Goal: Task Accomplishment & Management: Use online tool/utility

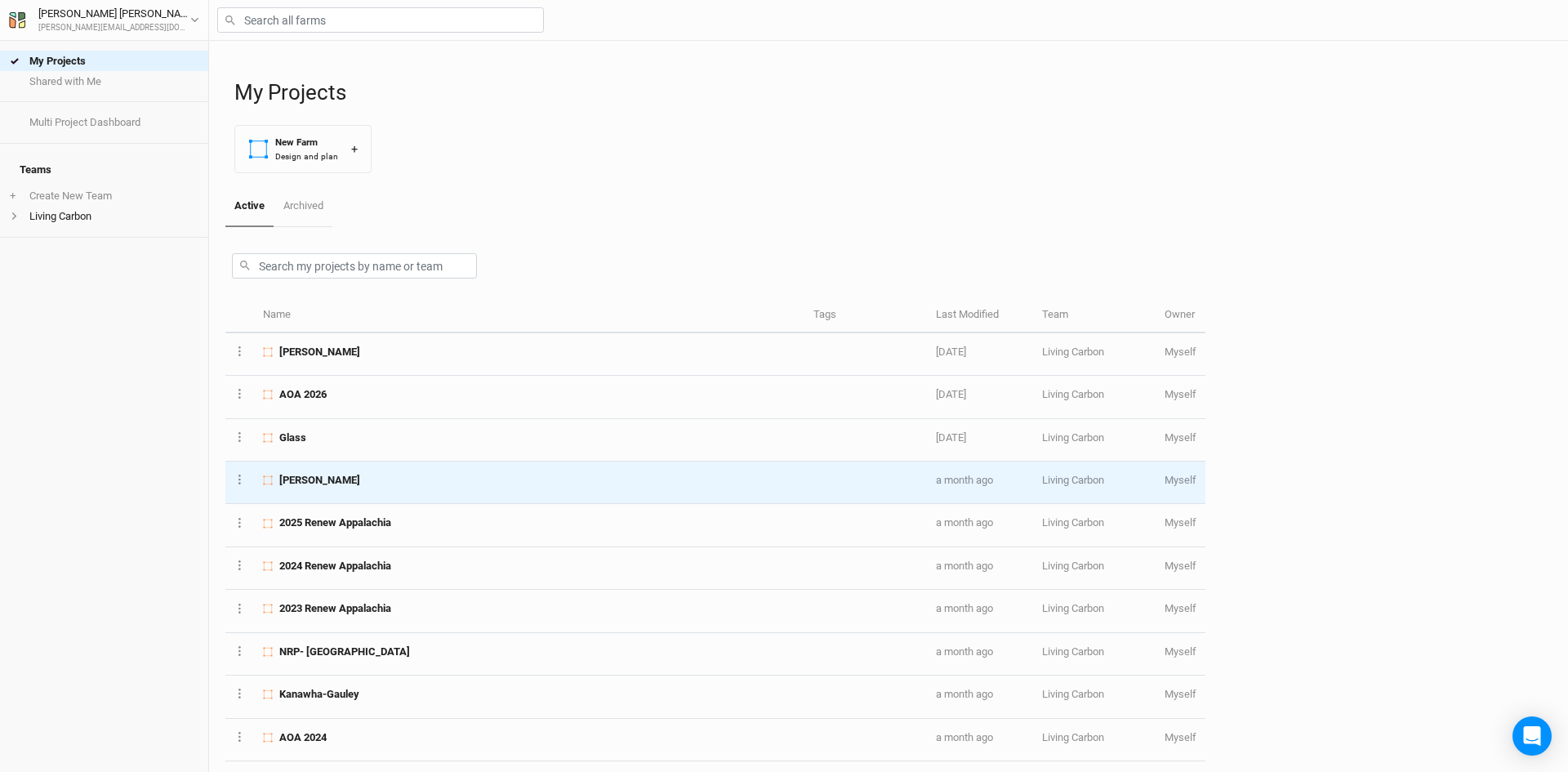
click at [312, 475] on span "[PERSON_NAME]" at bounding box center [319, 480] width 81 height 15
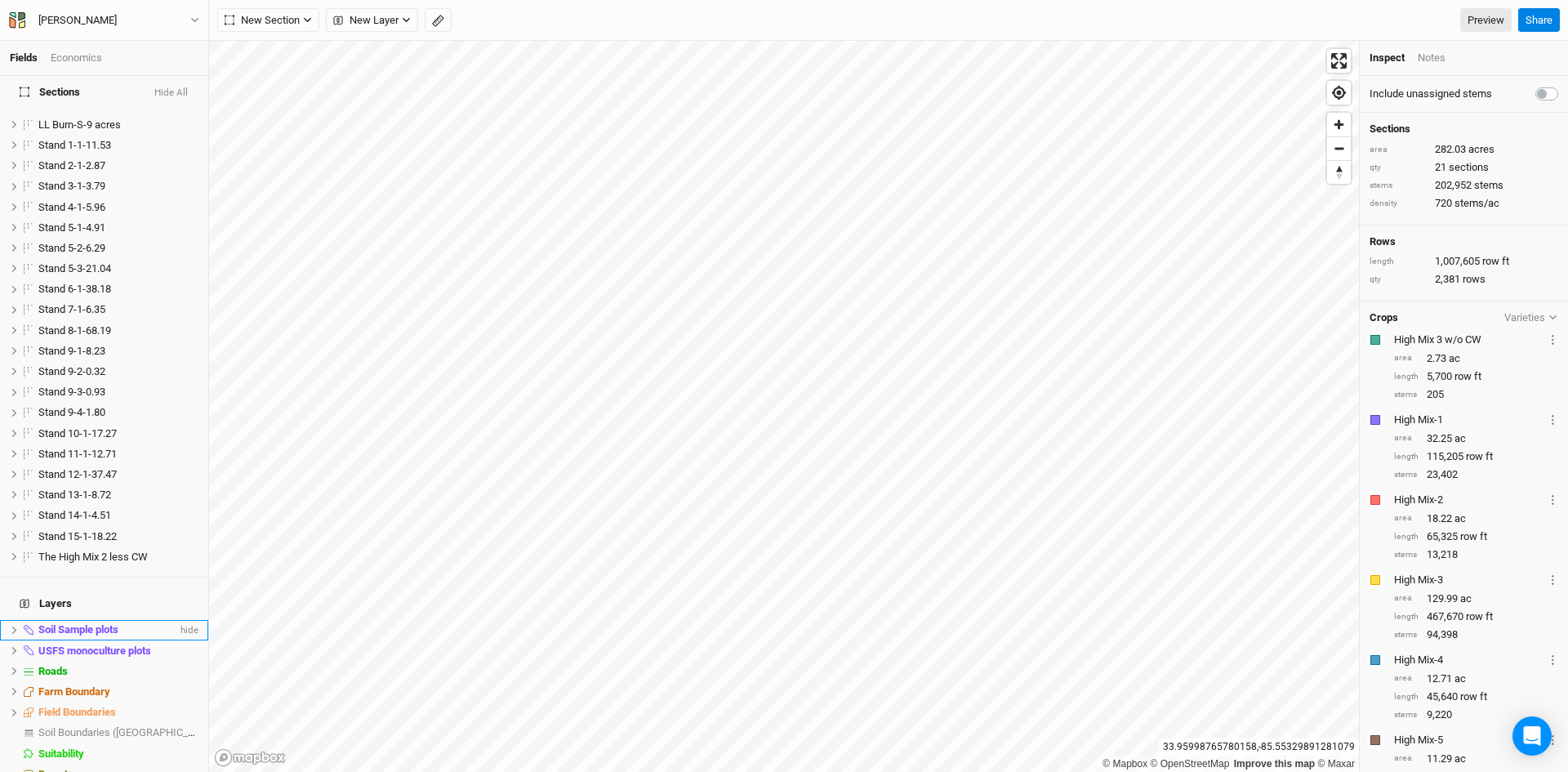
scroll to position [28, 0]
click at [183, 617] on span "hide" at bounding box center [187, 627] width 21 height 20
click at [1517, 312] on button "Varieties" at bounding box center [1531, 317] width 55 height 12
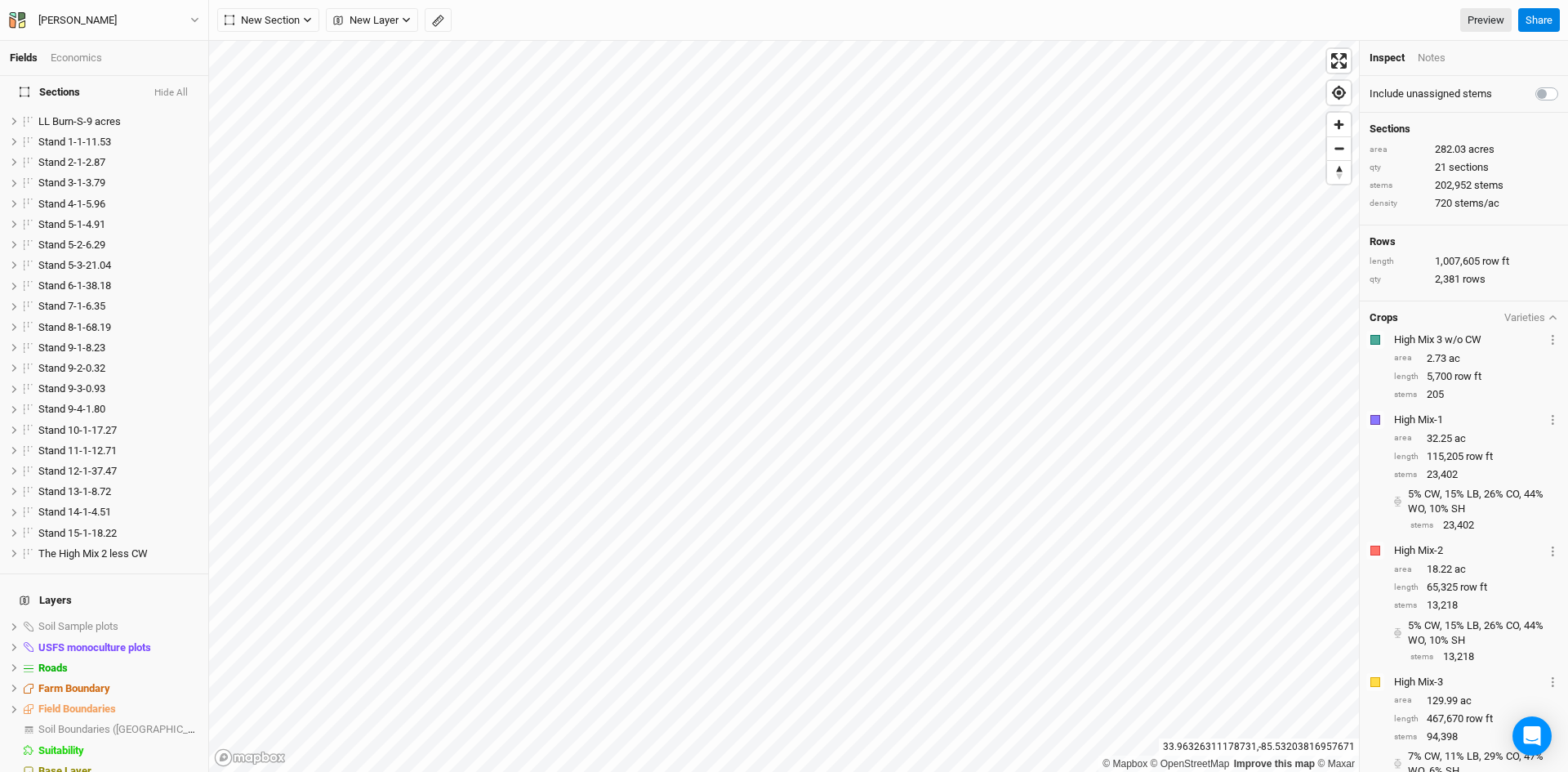
click at [1517, 312] on button "Varieties" at bounding box center [1531, 317] width 55 height 12
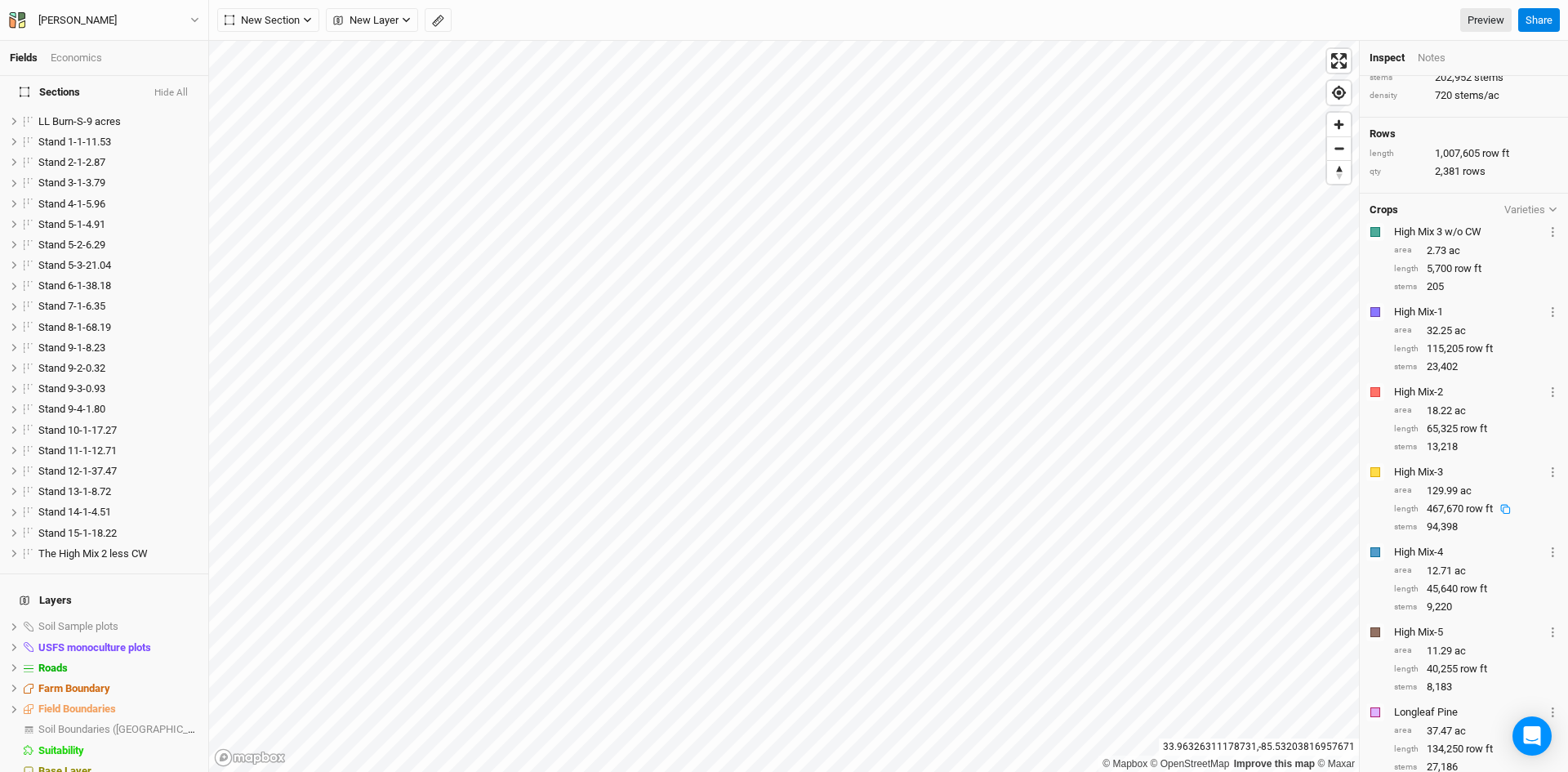
scroll to position [82, 0]
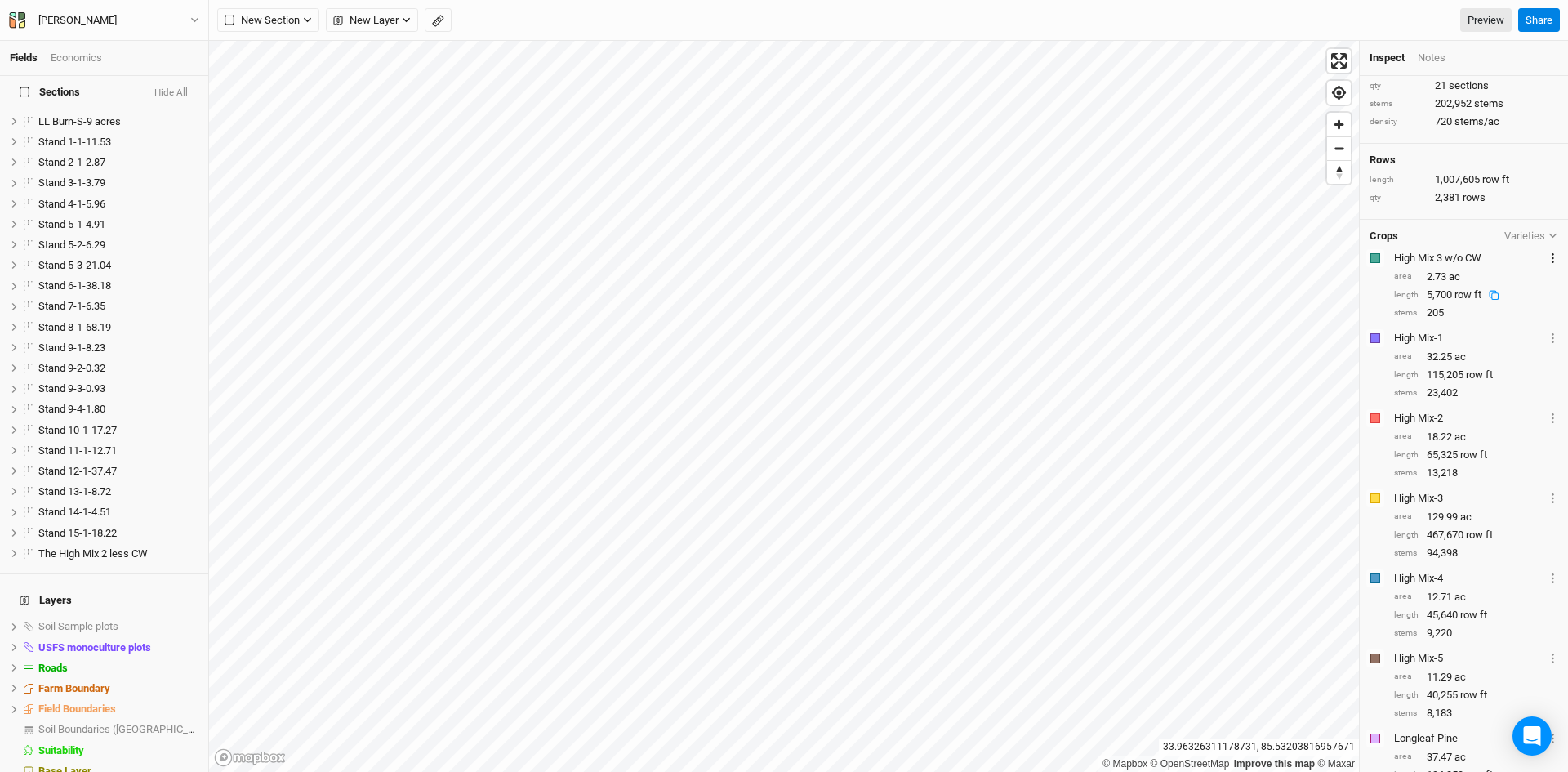
click at [1548, 252] on button "Layer 1" at bounding box center [1553, 257] width 11 height 19
click at [1380, 303] on icon at bounding box center [1382, 303] width 9 height 9
click at [1441, 236] on div "Crops Varieties" at bounding box center [1464, 236] width 189 height 13
click at [180, 637] on span "hide" at bounding box center [187, 647] width 21 height 20
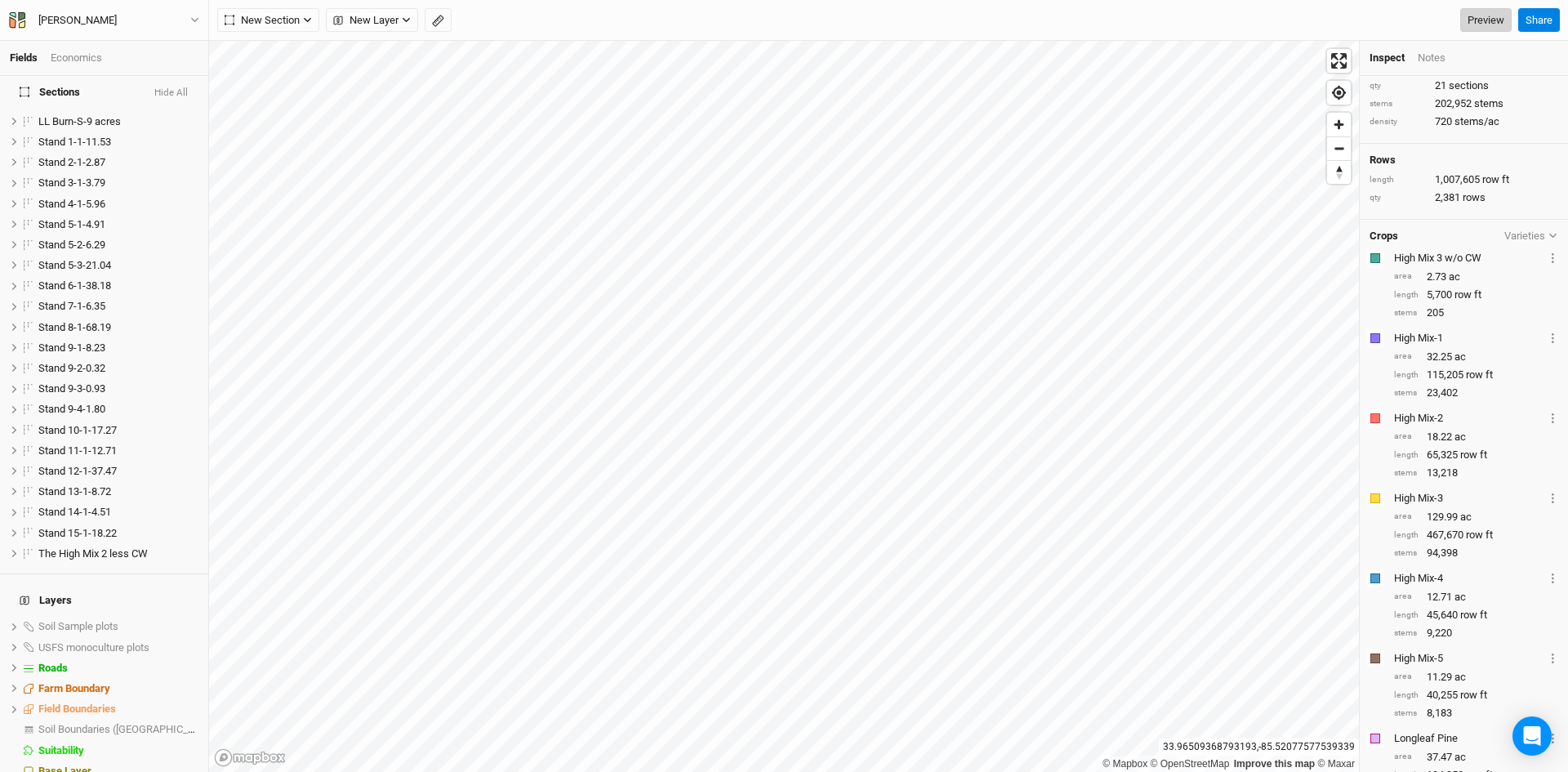
click at [1477, 16] on link "Preview" at bounding box center [1486, 20] width 52 height 25
click at [193, 12] on button "[PERSON_NAME]" at bounding box center [104, 21] width 192 height 18
click at [110, 45] on button "Back" at bounding box center [134, 45] width 129 height 21
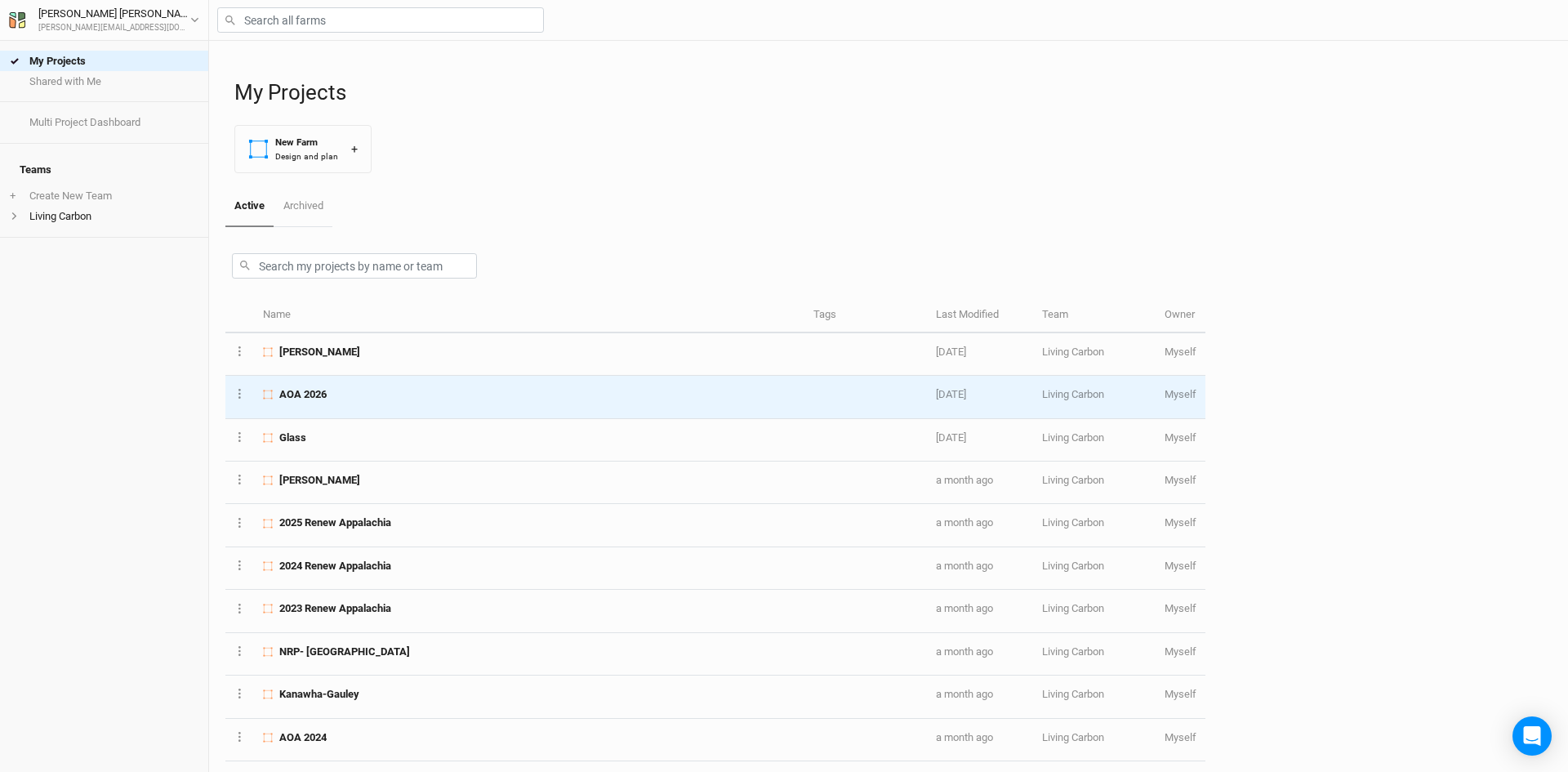
click at [307, 389] on span "AOA 2026" at bounding box center [303, 394] width 47 height 15
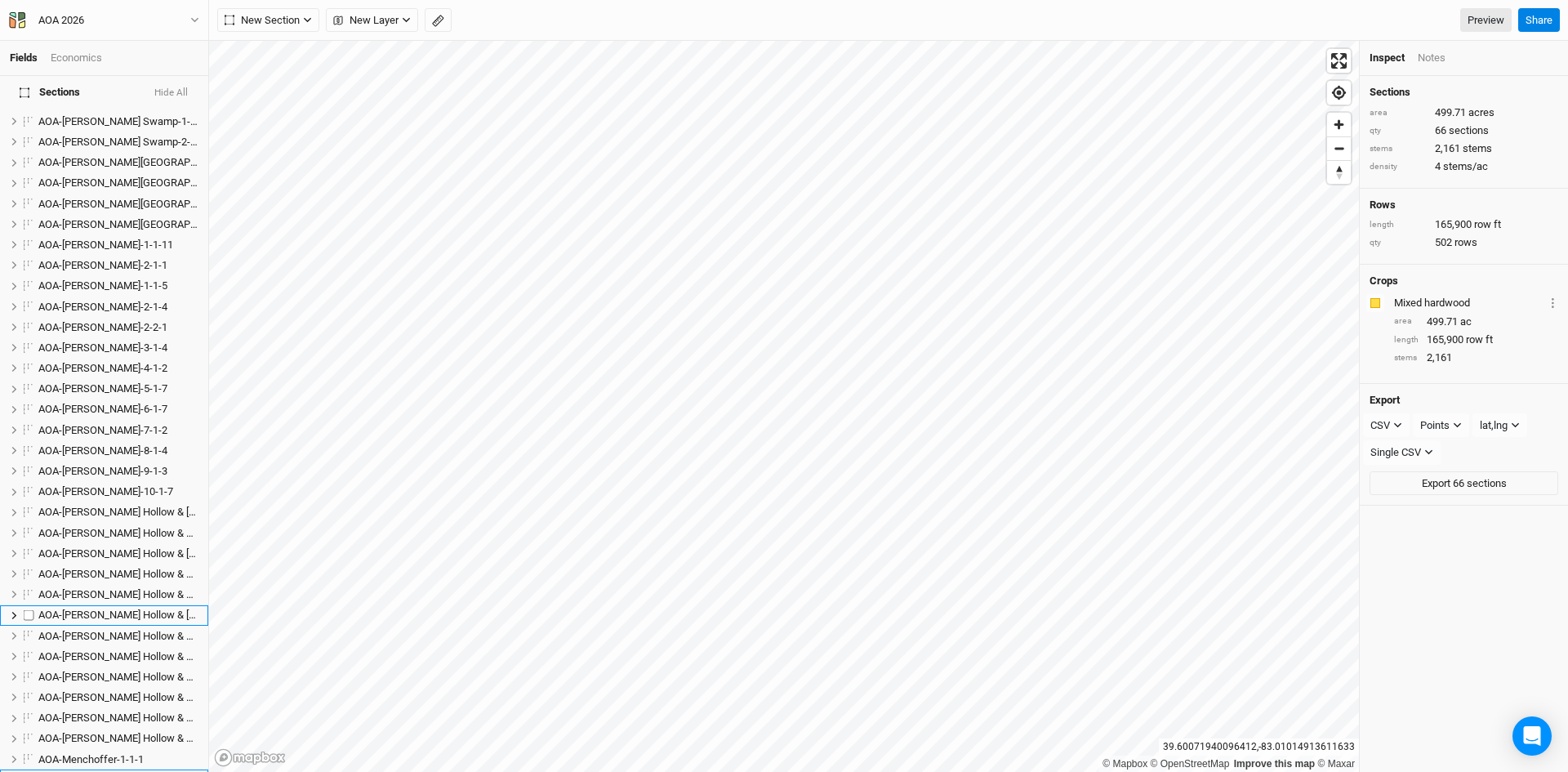
scroll to position [409, 0]
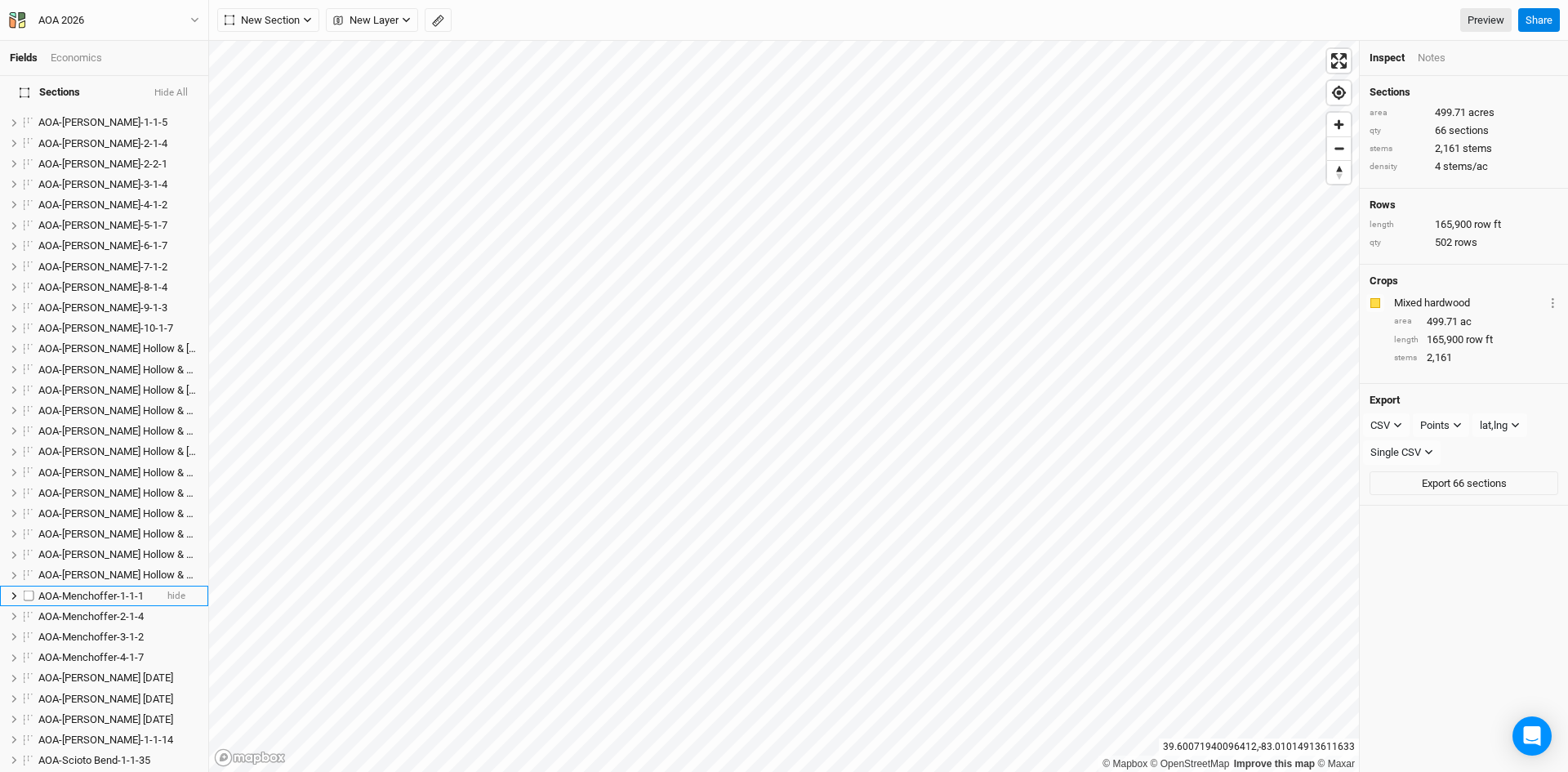
click at [104, 589] on span "AOA-Menchoffer-1-1-1" at bounding box center [91, 595] width 105 height 12
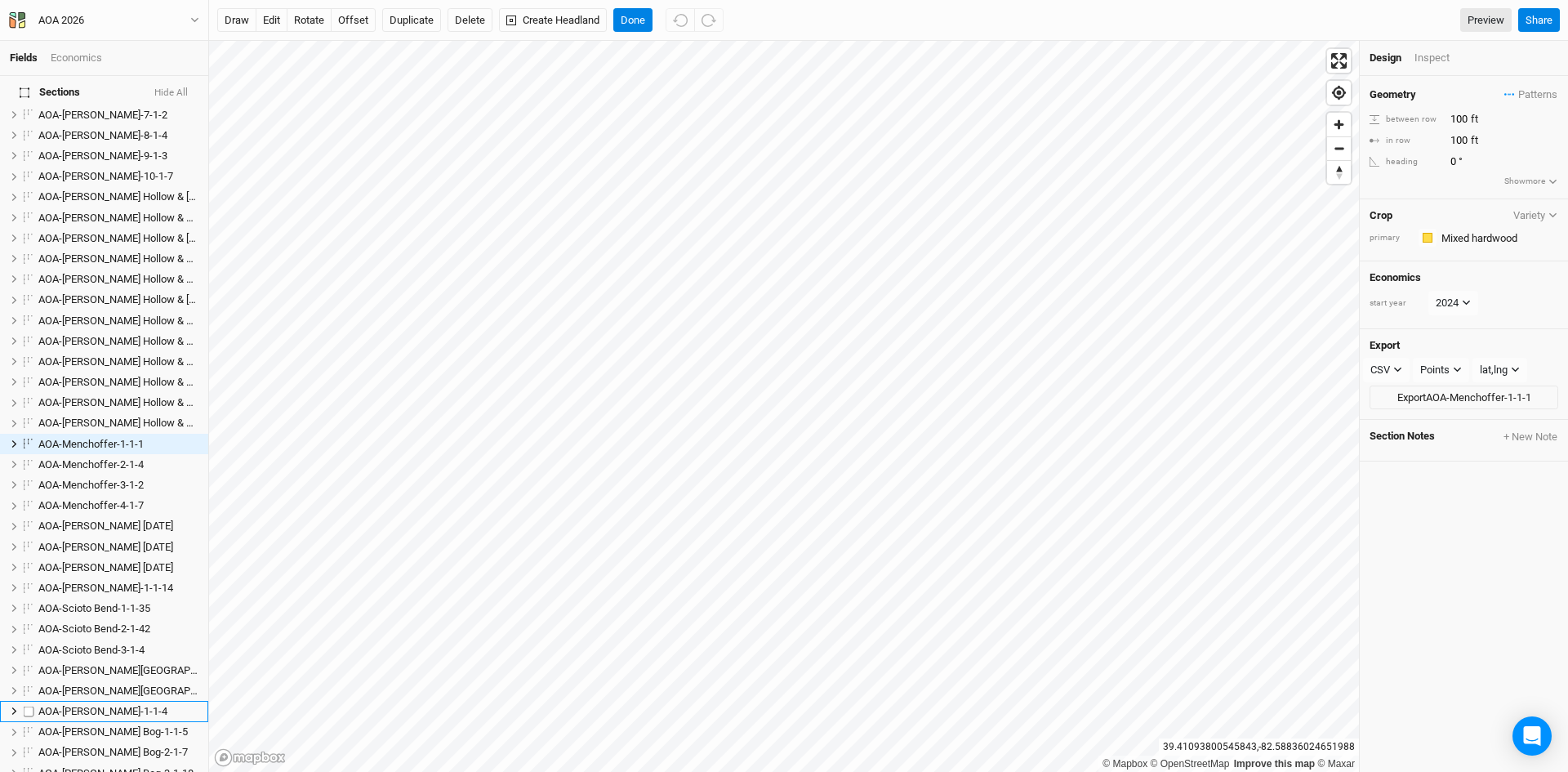
scroll to position [805, 0]
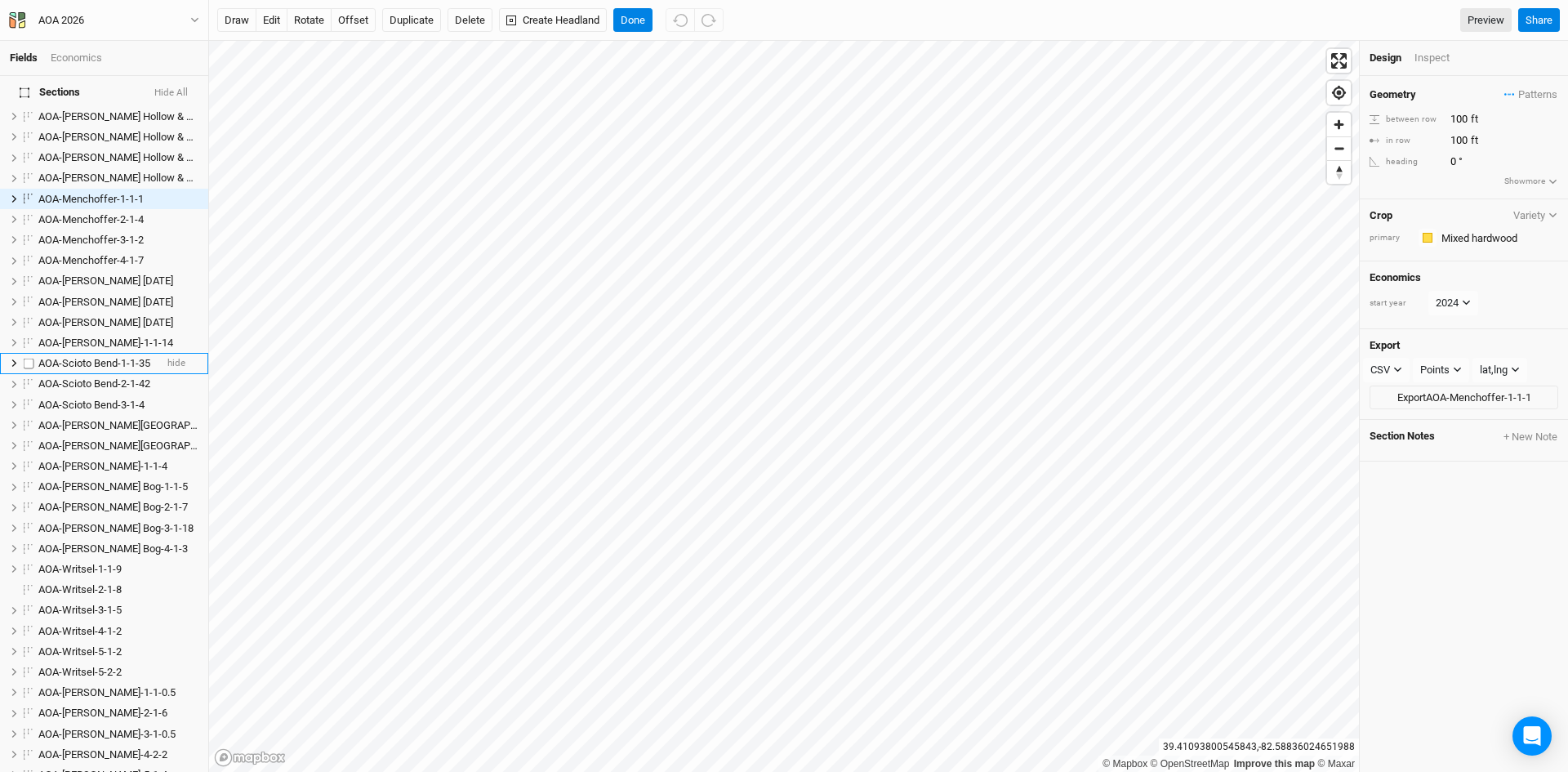
click at [89, 357] on span "AOA-Scioto Bend-1-1-35" at bounding box center [94, 362] width 112 height 12
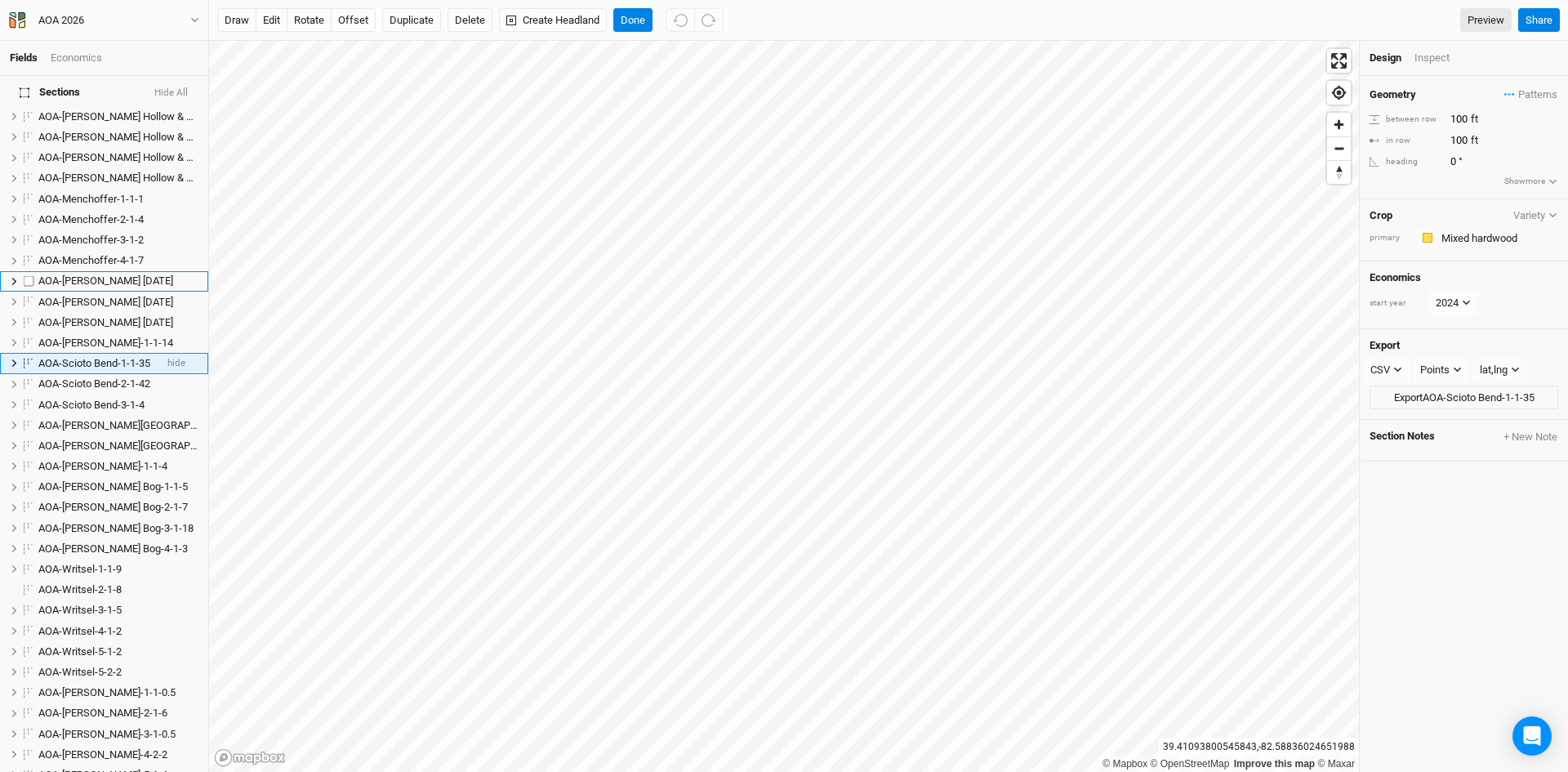
scroll to position [725, 0]
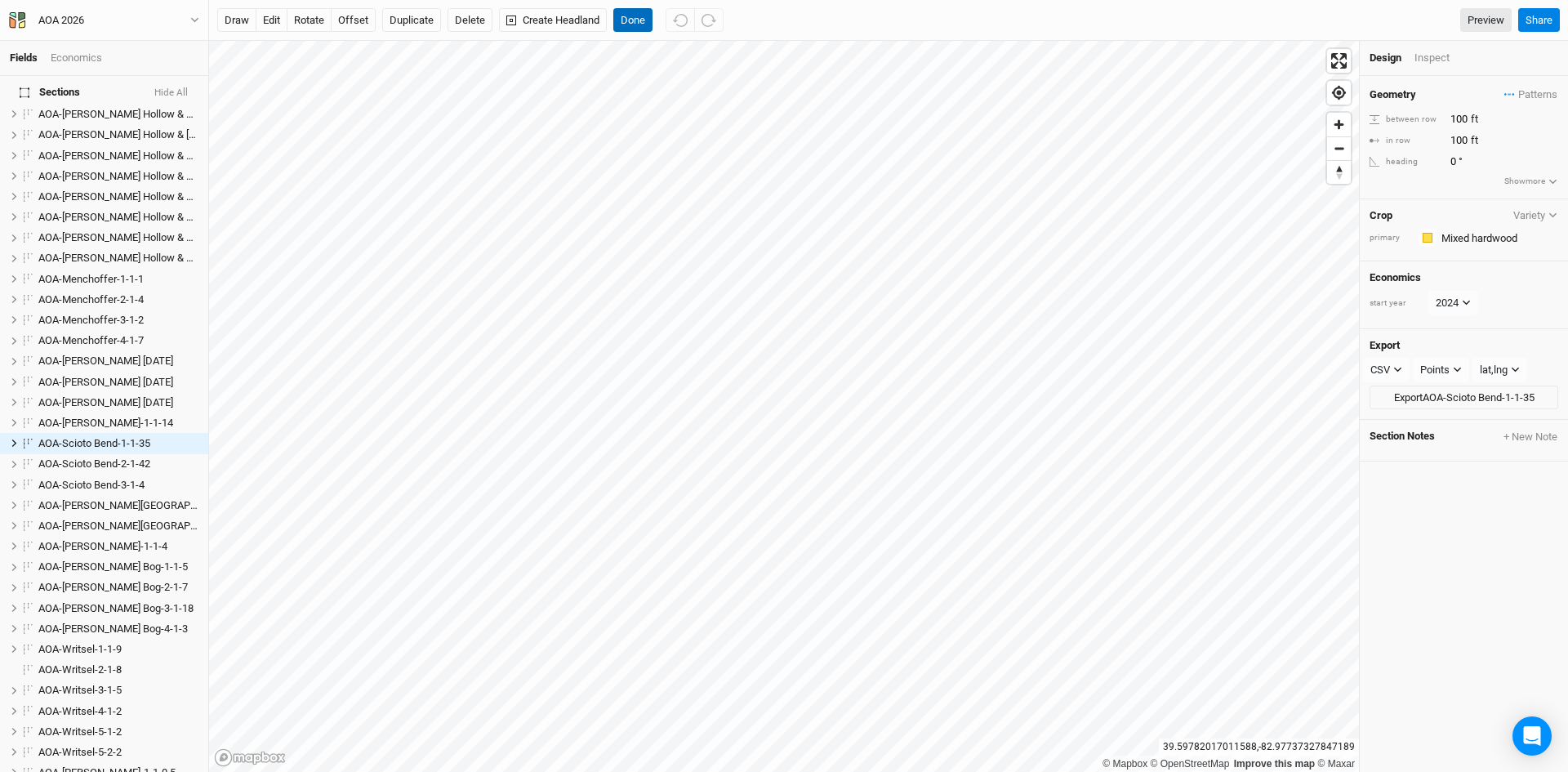
click at [635, 23] on button "Done" at bounding box center [632, 20] width 39 height 25
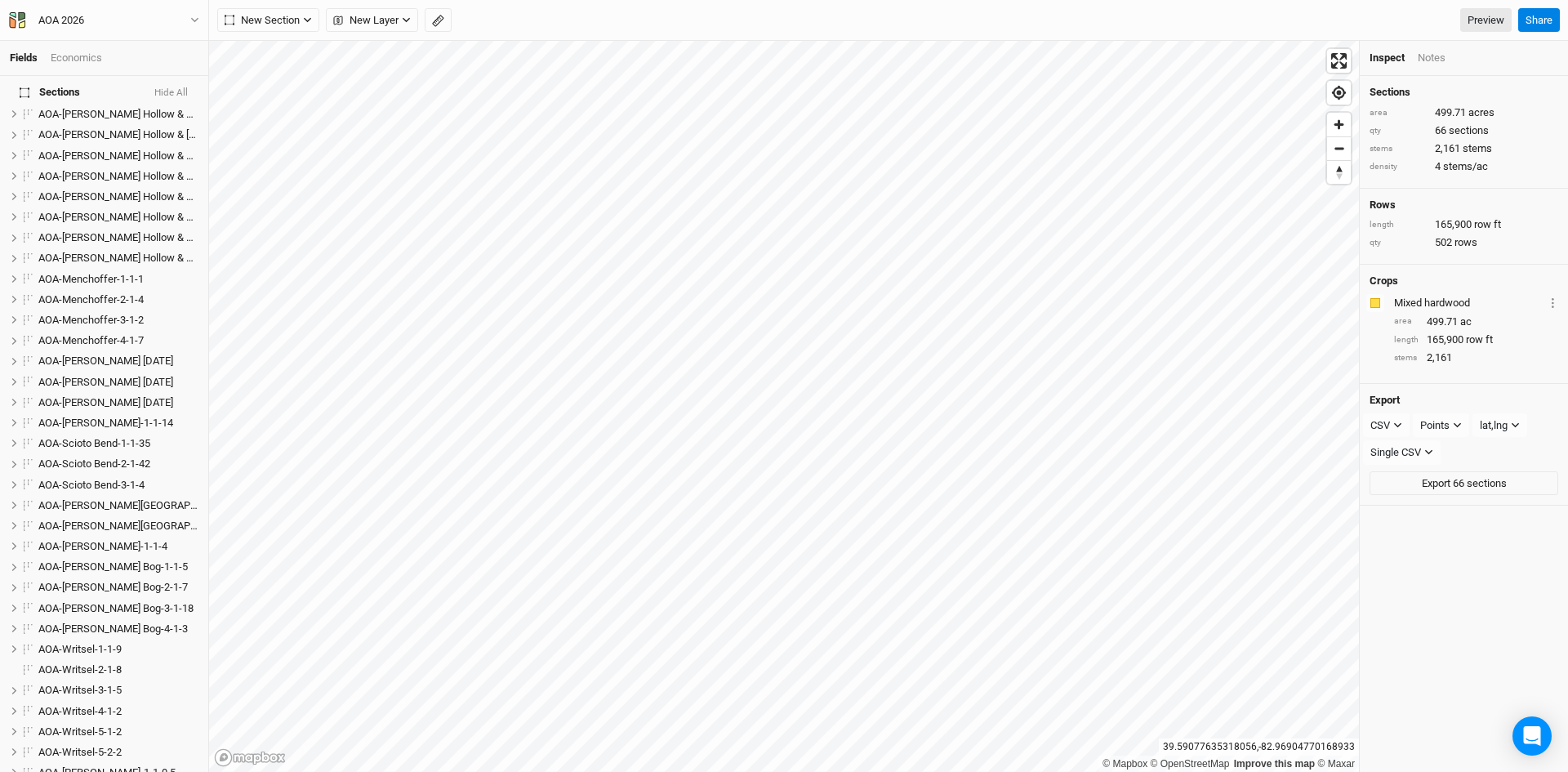
scroll to position [1346, 0]
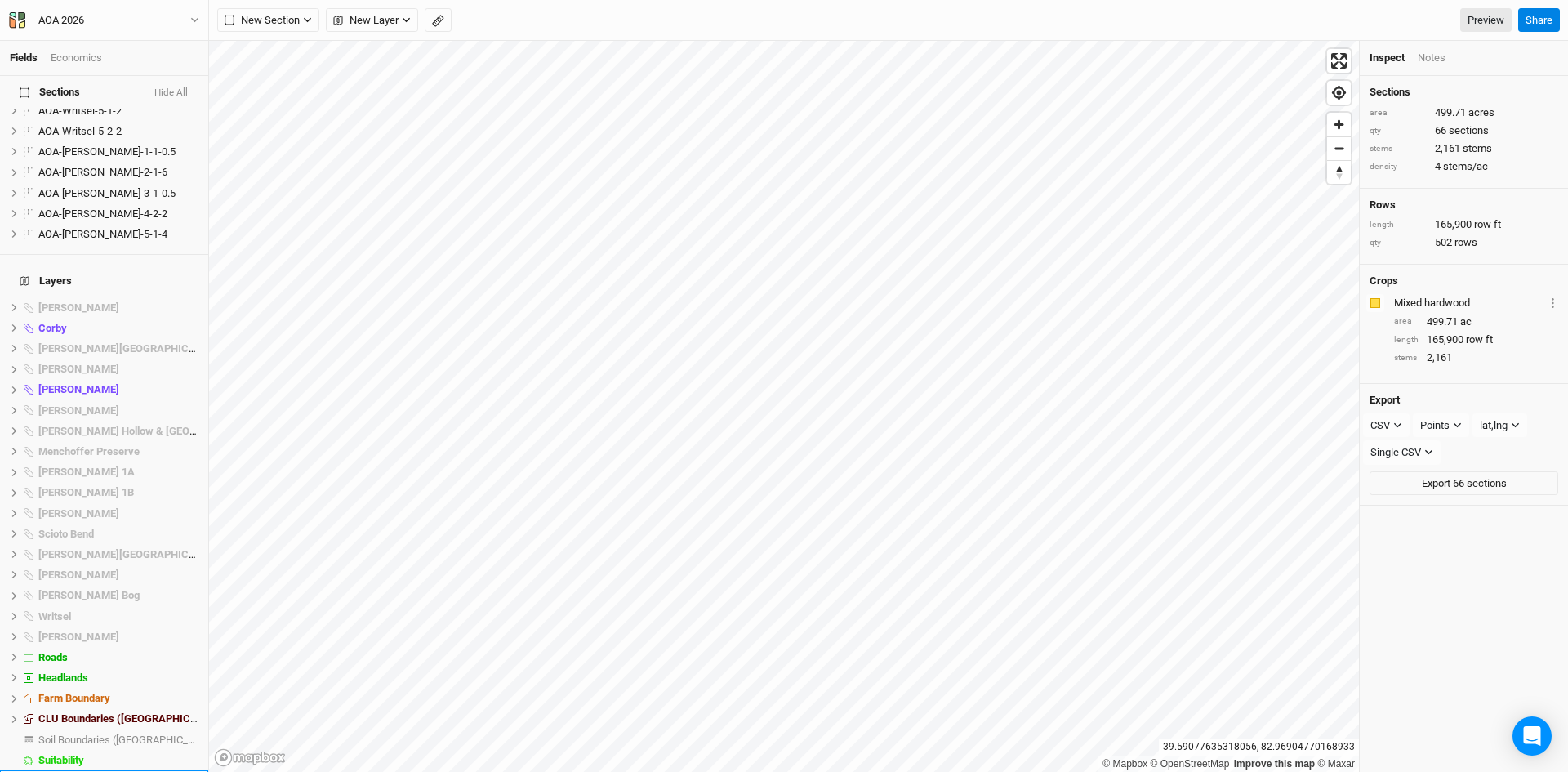
click at [57, 771] on span "Base Layer" at bounding box center [65, 779] width 53 height 12
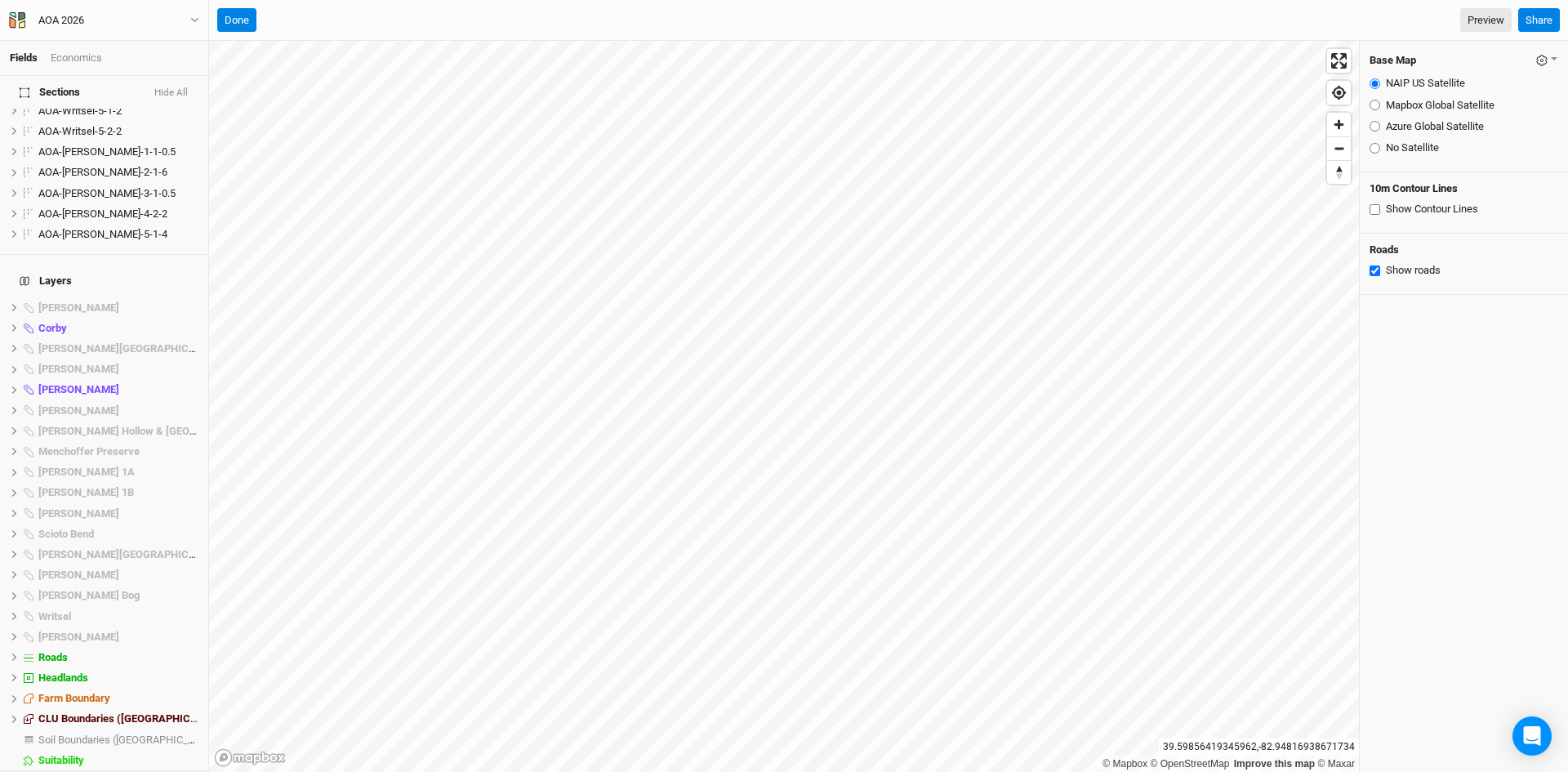
click at [1376, 128] on input "Azure Global Satellite" at bounding box center [1375, 126] width 11 height 11
radio input "true"
click at [167, 95] on button "Hide All" at bounding box center [171, 93] width 35 height 12
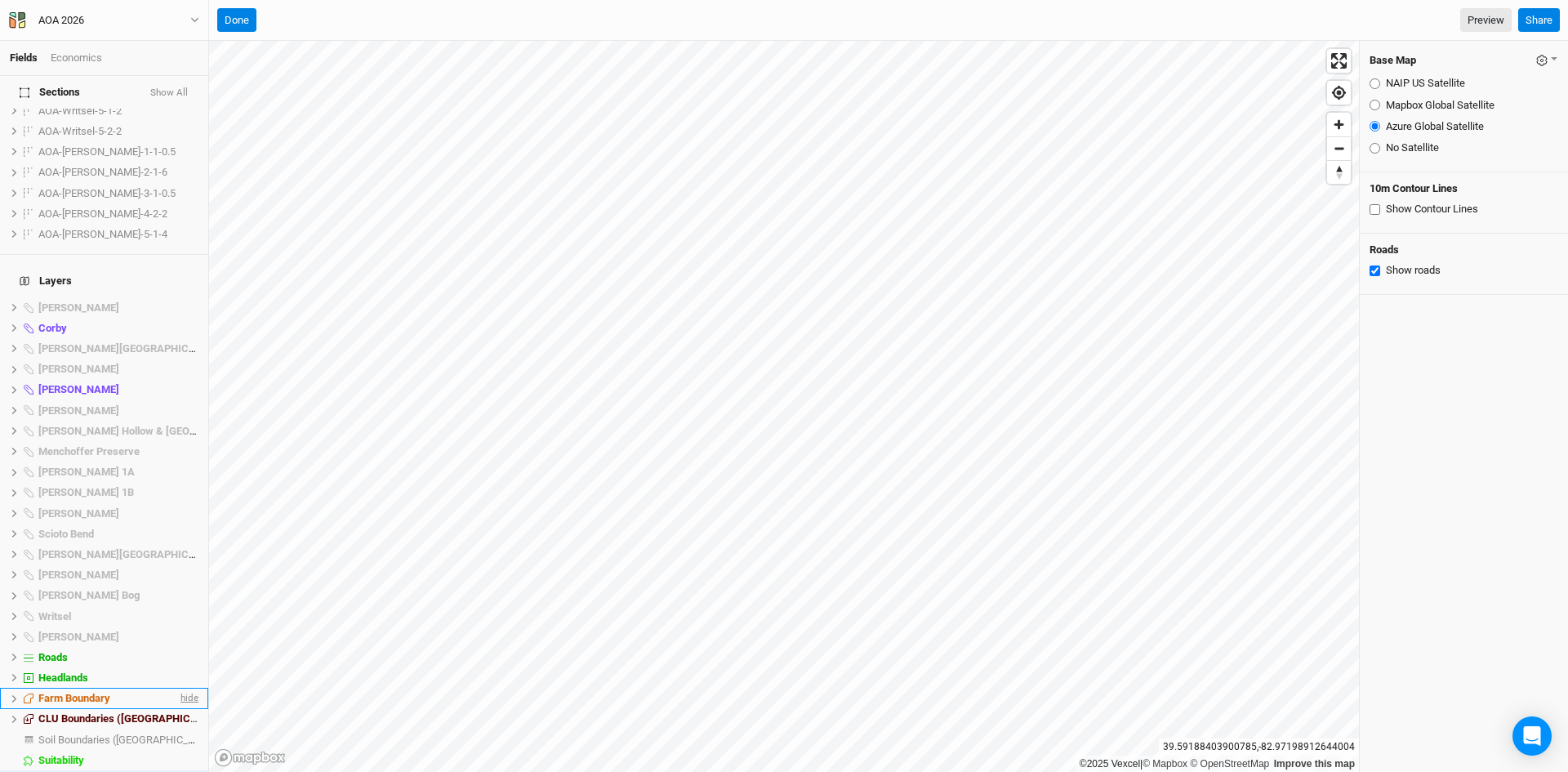
click at [183, 688] on span "hide" at bounding box center [187, 698] width 21 height 20
click at [178, 318] on span "hide" at bounding box center [187, 328] width 21 height 20
click at [177, 380] on span "hide" at bounding box center [187, 390] width 21 height 20
click at [177, 647] on span "hide" at bounding box center [187, 657] width 21 height 20
click at [173, 647] on span "show" at bounding box center [185, 657] width 26 height 20
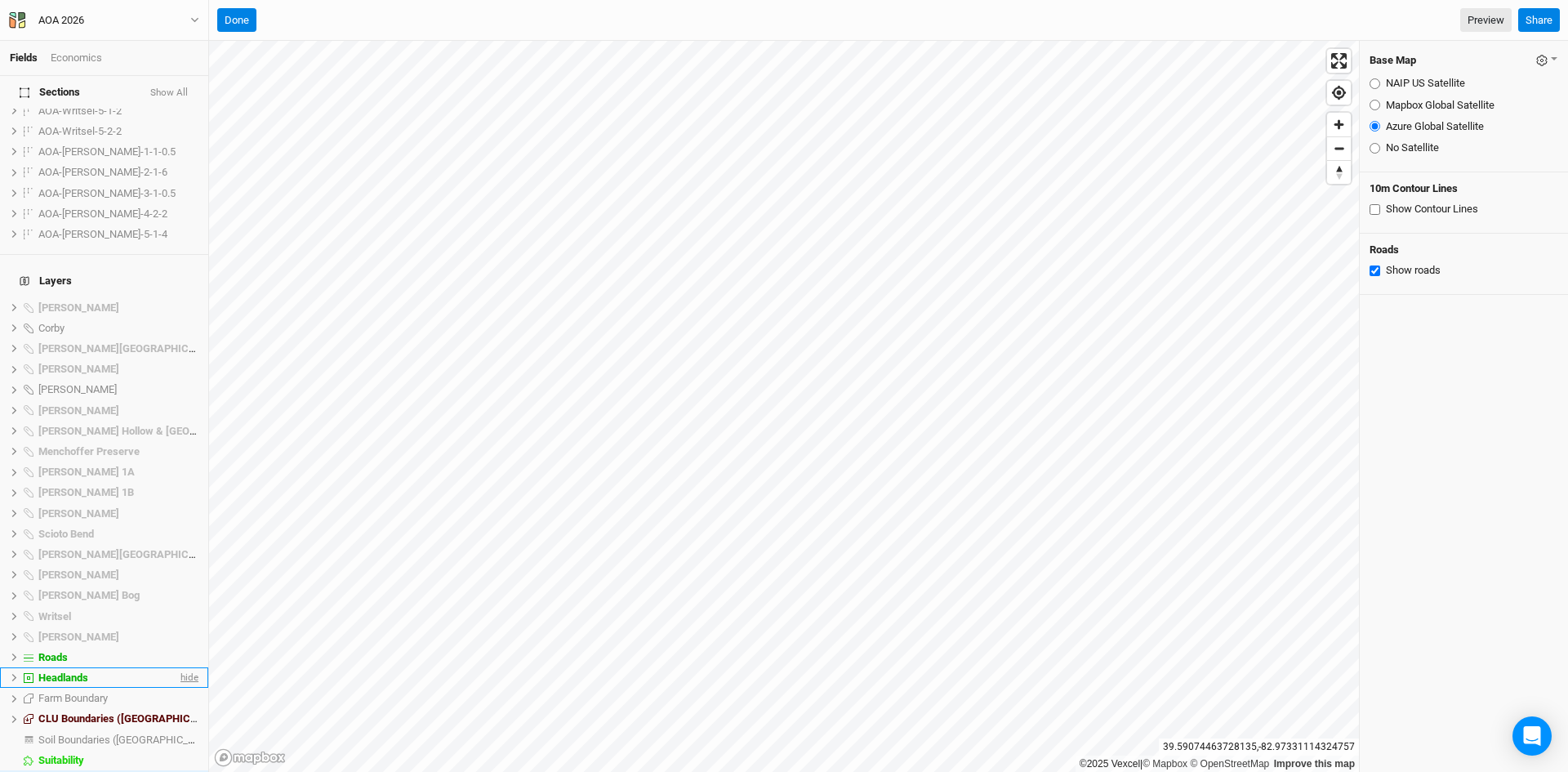
click at [177, 668] on span "hide" at bounding box center [187, 678] width 21 height 20
click at [176, 668] on span "show" at bounding box center [185, 678] width 26 height 20
click at [177, 647] on span "hide" at bounding box center [187, 657] width 21 height 20
click at [177, 668] on span "hide" at bounding box center [187, 678] width 21 height 20
click at [1374, 211] on input "Show Contour Lines" at bounding box center [1375, 210] width 11 height 11
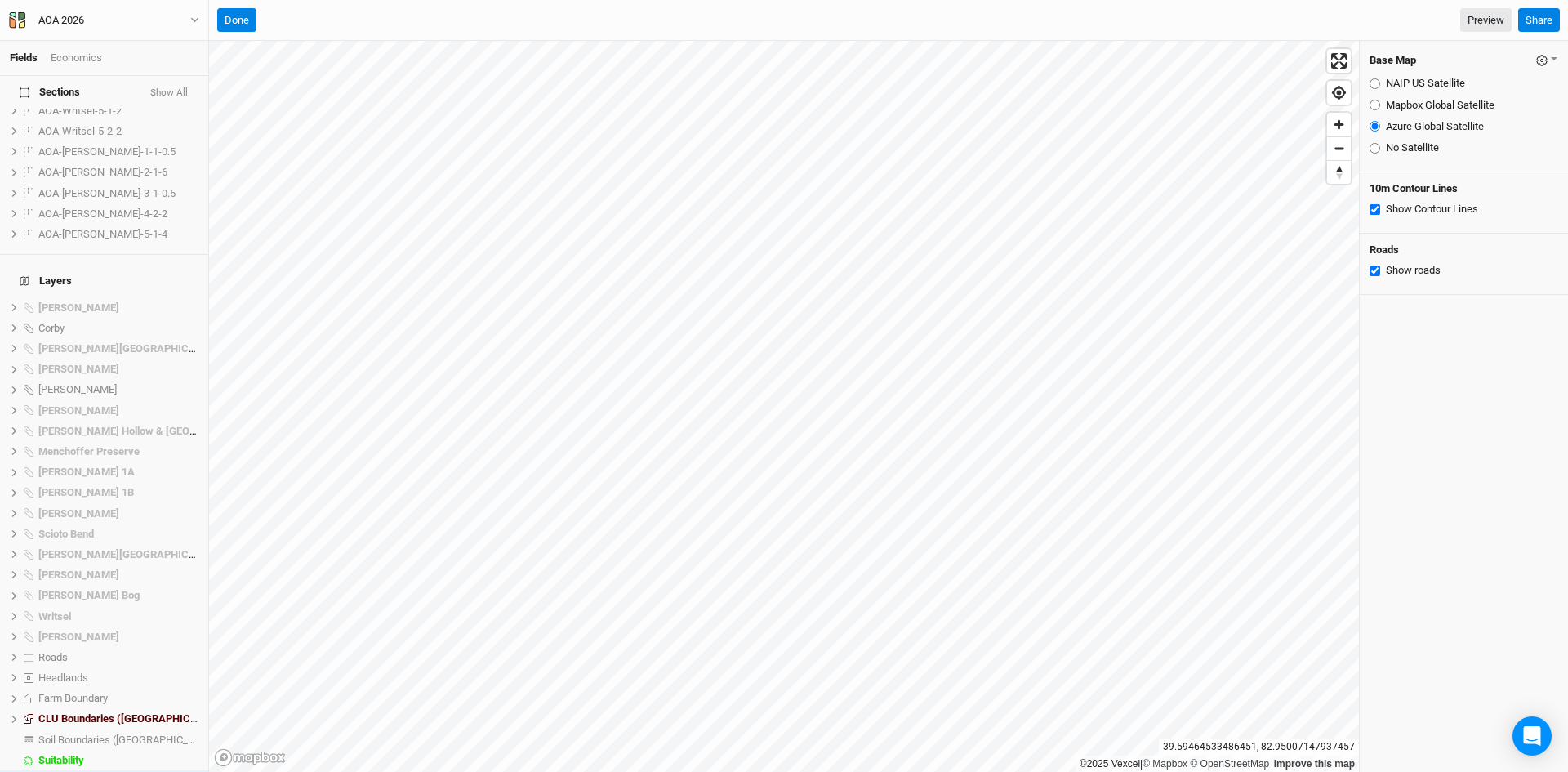
click at [1374, 205] on input "Show Contour Lines" at bounding box center [1375, 210] width 11 height 11
checkbox input "false"
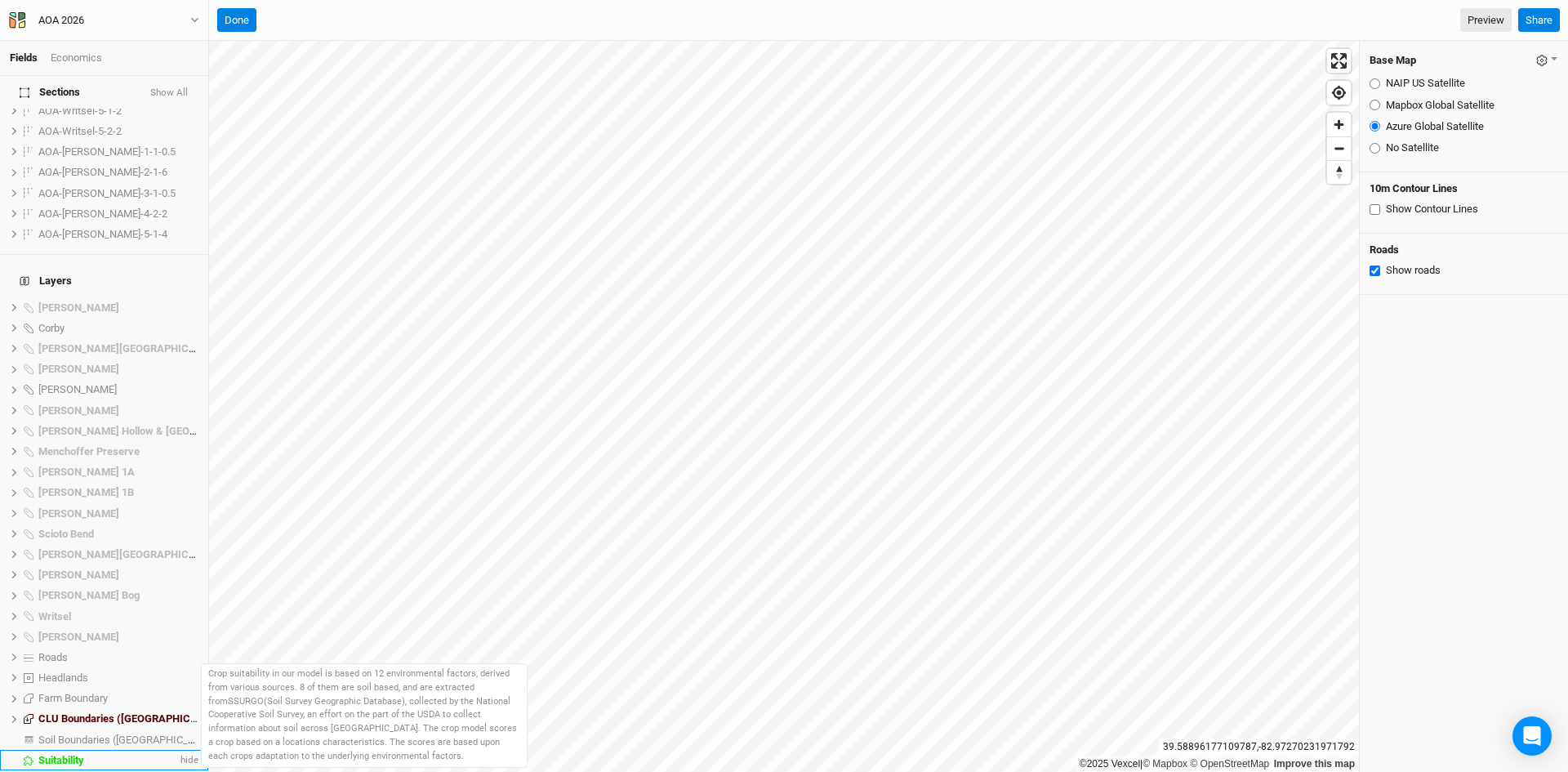
click at [62, 754] on span "Suitability" at bounding box center [61, 759] width 45 height 12
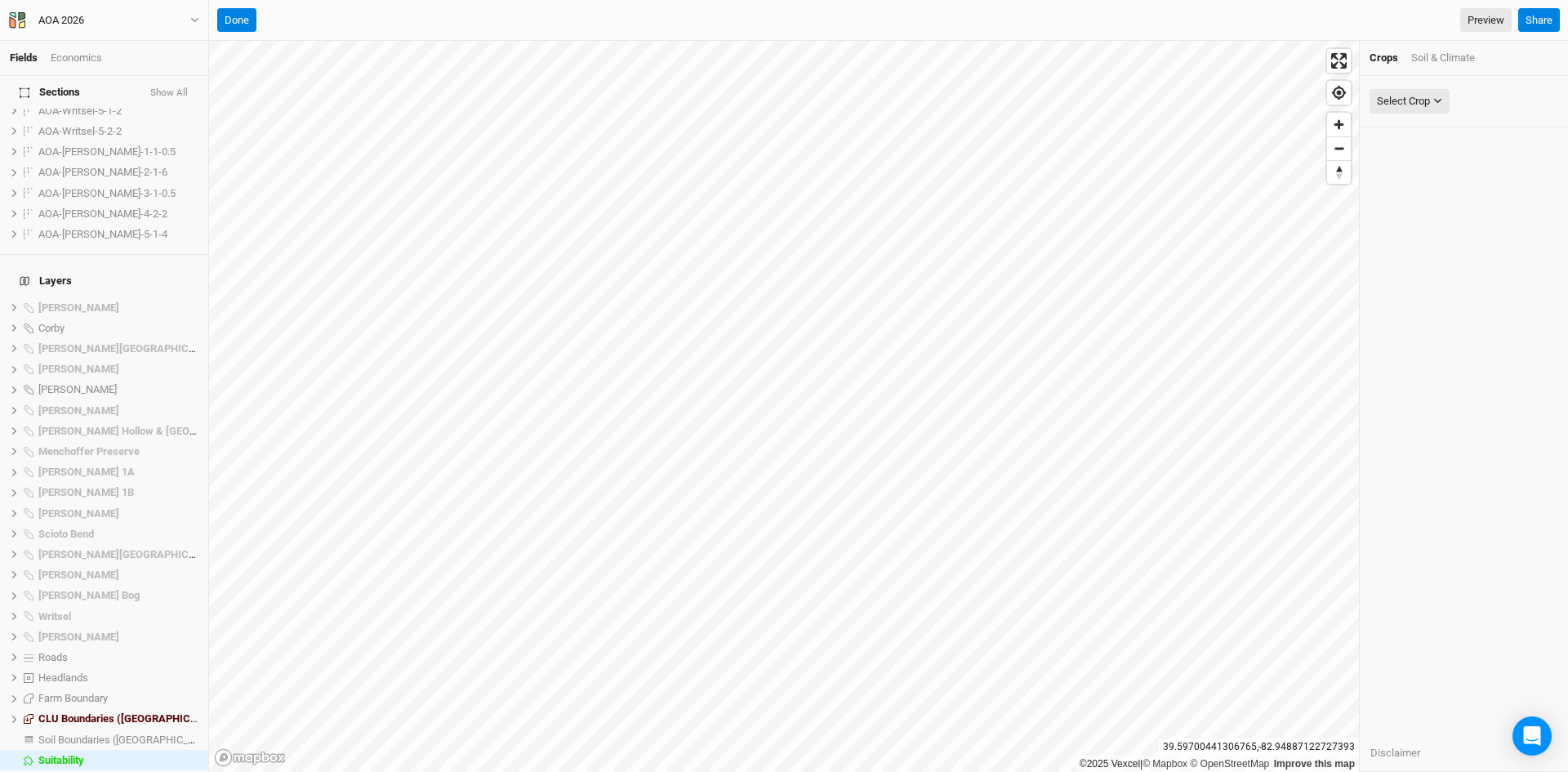
click at [1440, 58] on div "Soil & Climate" at bounding box center [1444, 58] width 64 height 15
click at [1421, 109] on button "Select Attribute" at bounding box center [1419, 101] width 98 height 25
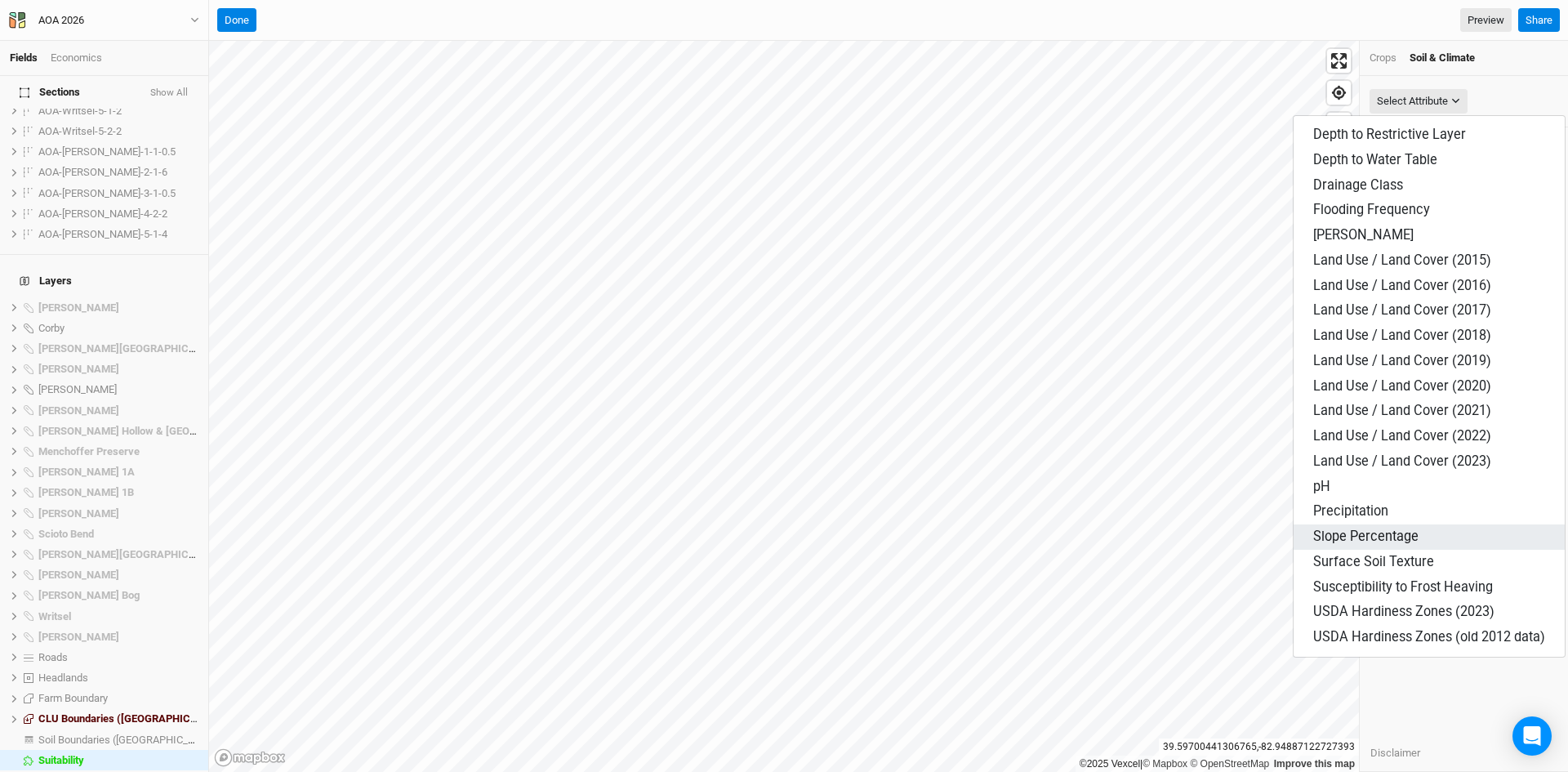
click at [1388, 530] on span "Slope Percentage" at bounding box center [1366, 536] width 105 height 15
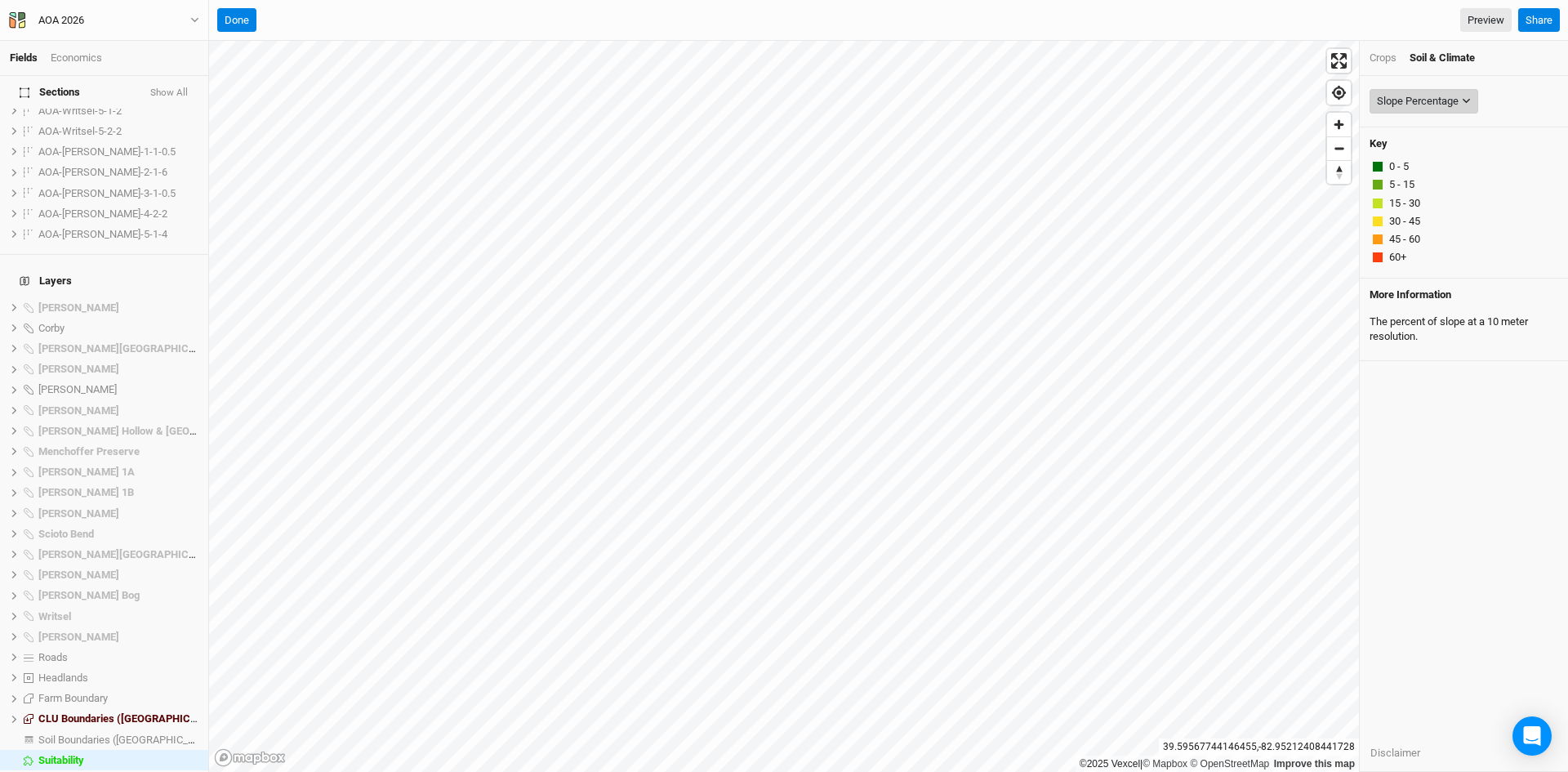
click at [1444, 104] on div "Slope Percentage" at bounding box center [1418, 101] width 82 height 16
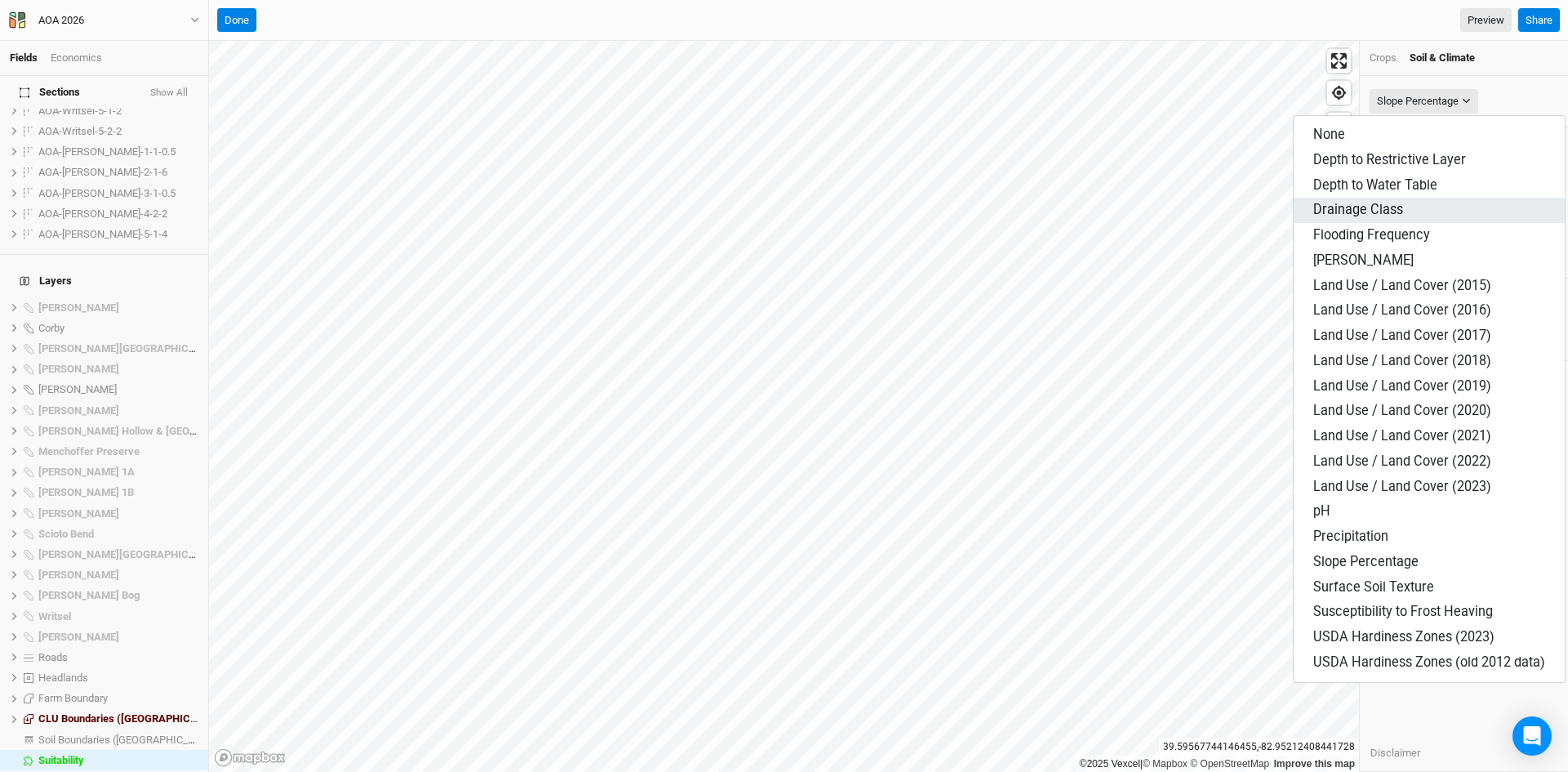
click at [1364, 206] on span "Drainage Class" at bounding box center [1358, 209] width 90 height 15
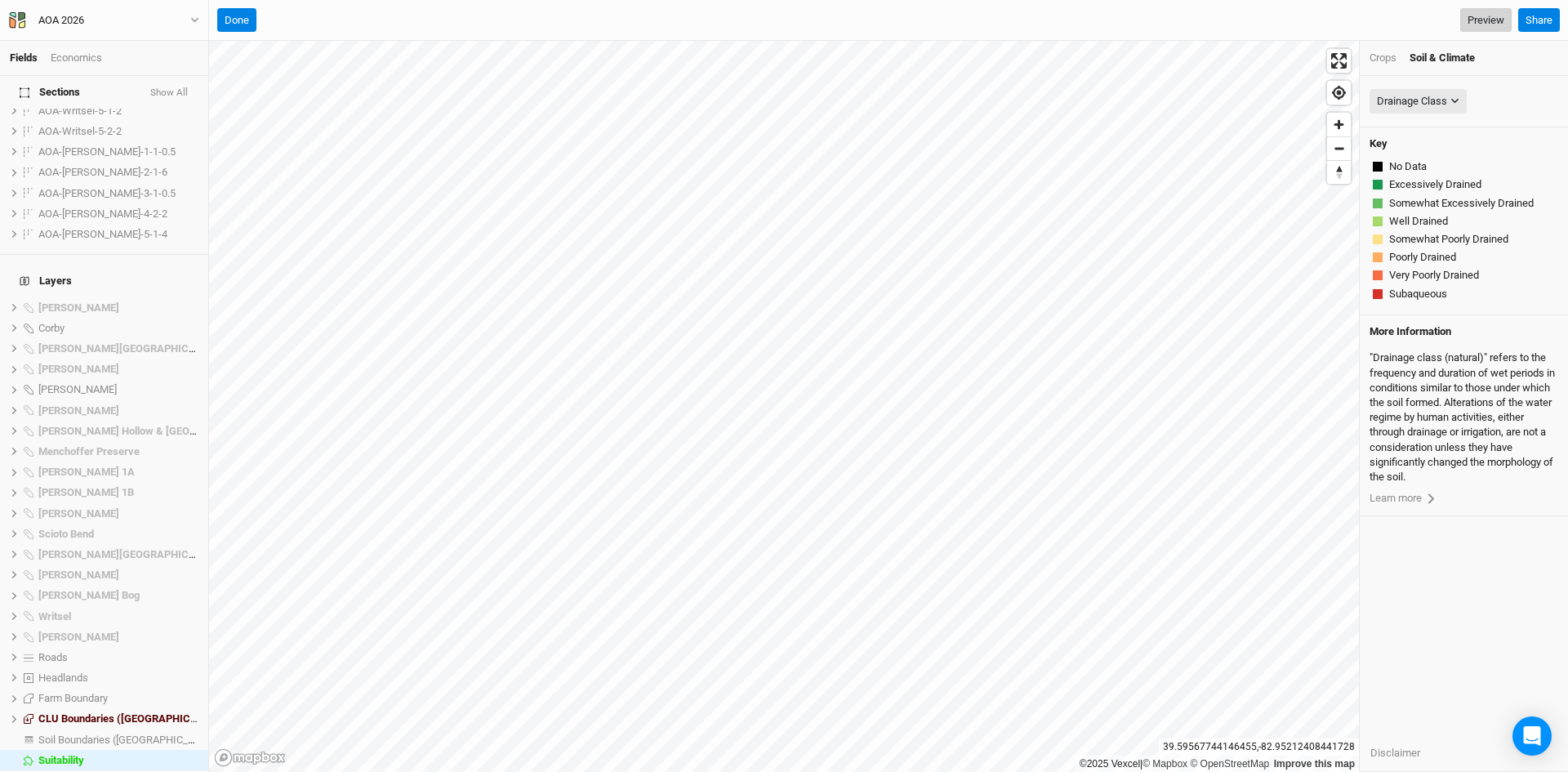
click at [1493, 18] on link "Preview" at bounding box center [1486, 20] width 52 height 25
click at [234, 15] on button "Done" at bounding box center [236, 20] width 39 height 25
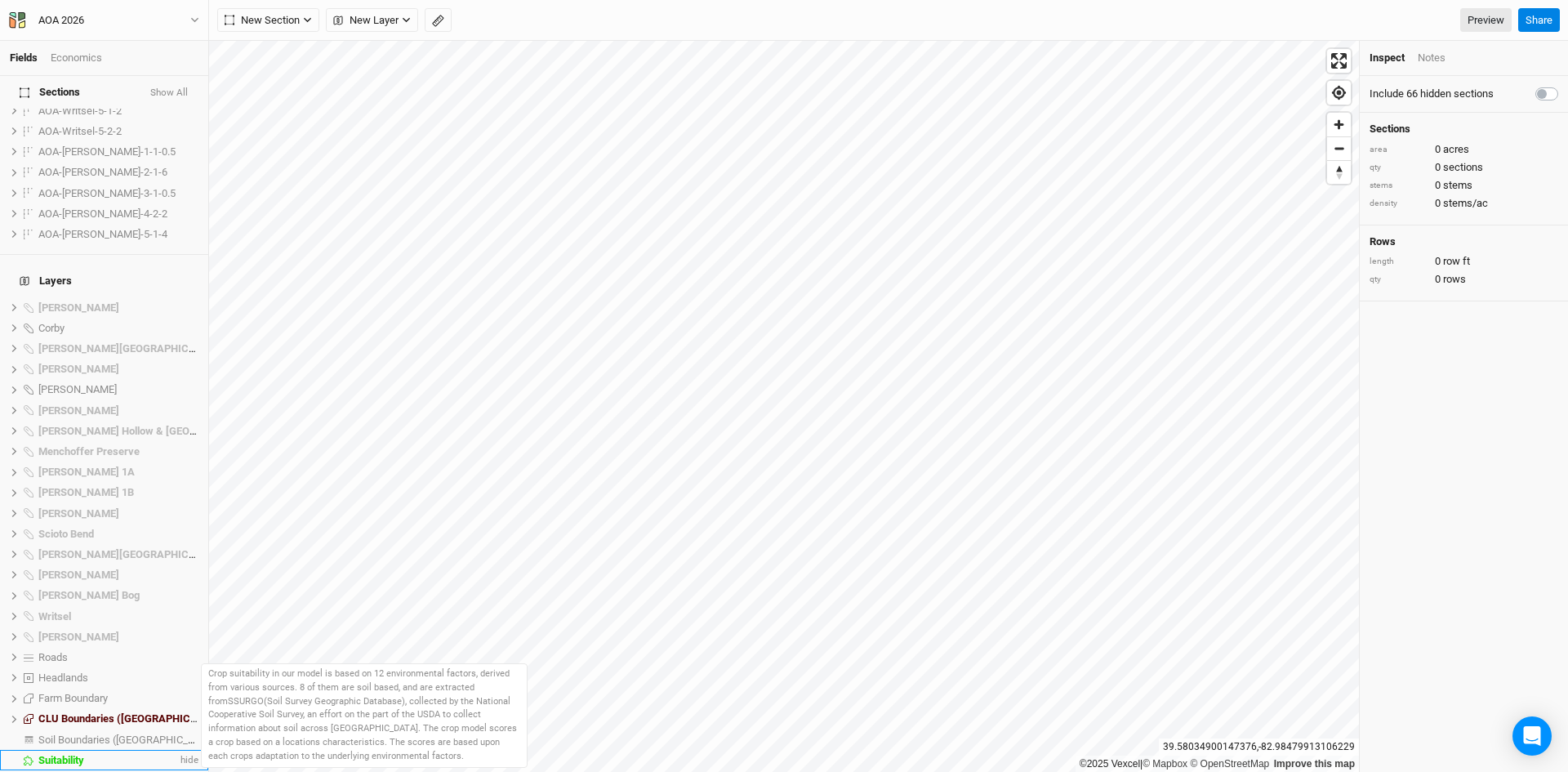
click at [77, 754] on span "Suitability" at bounding box center [61, 759] width 45 height 12
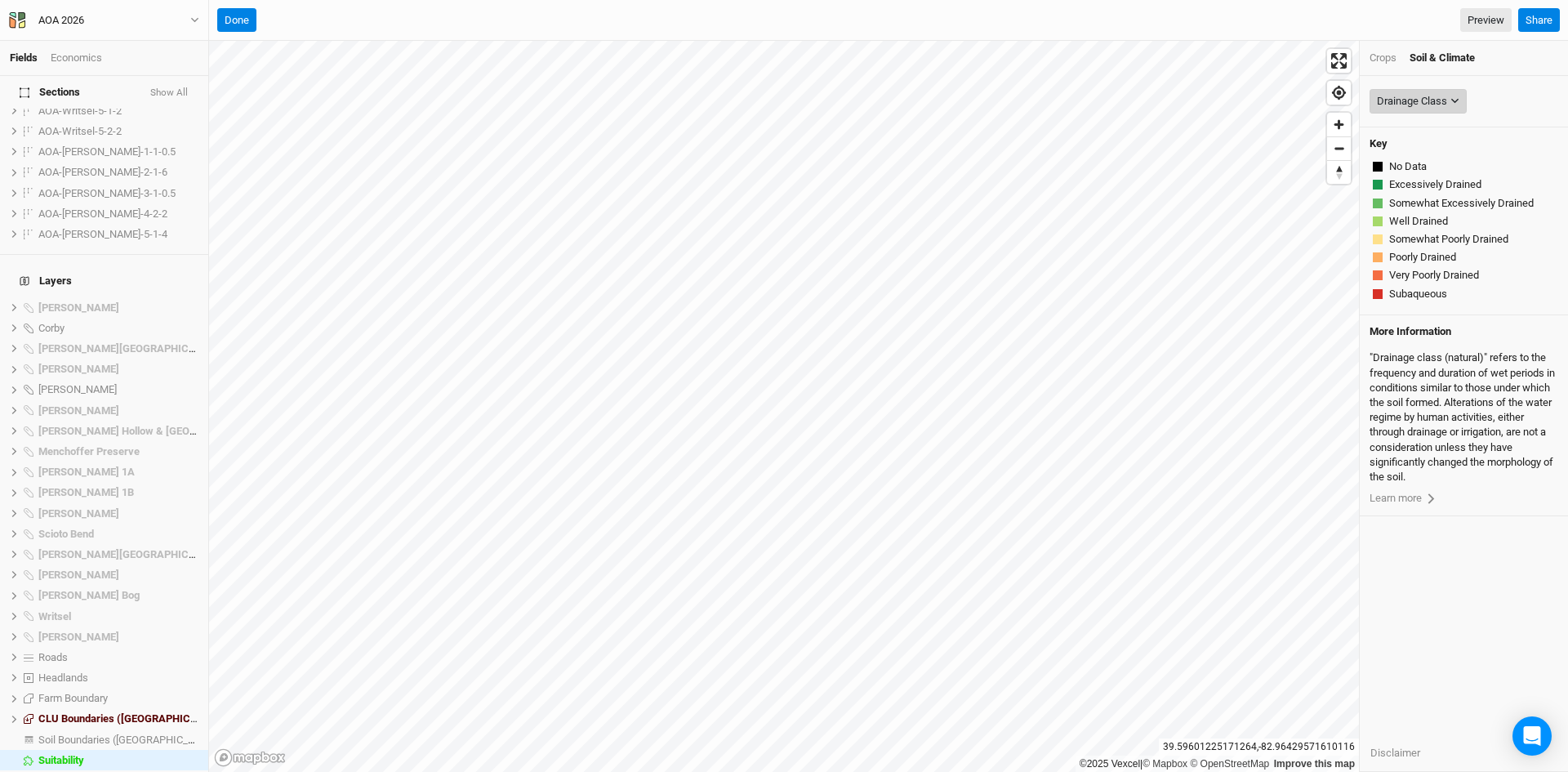
click at [1434, 92] on button "Drainage Class" at bounding box center [1418, 101] width 97 height 25
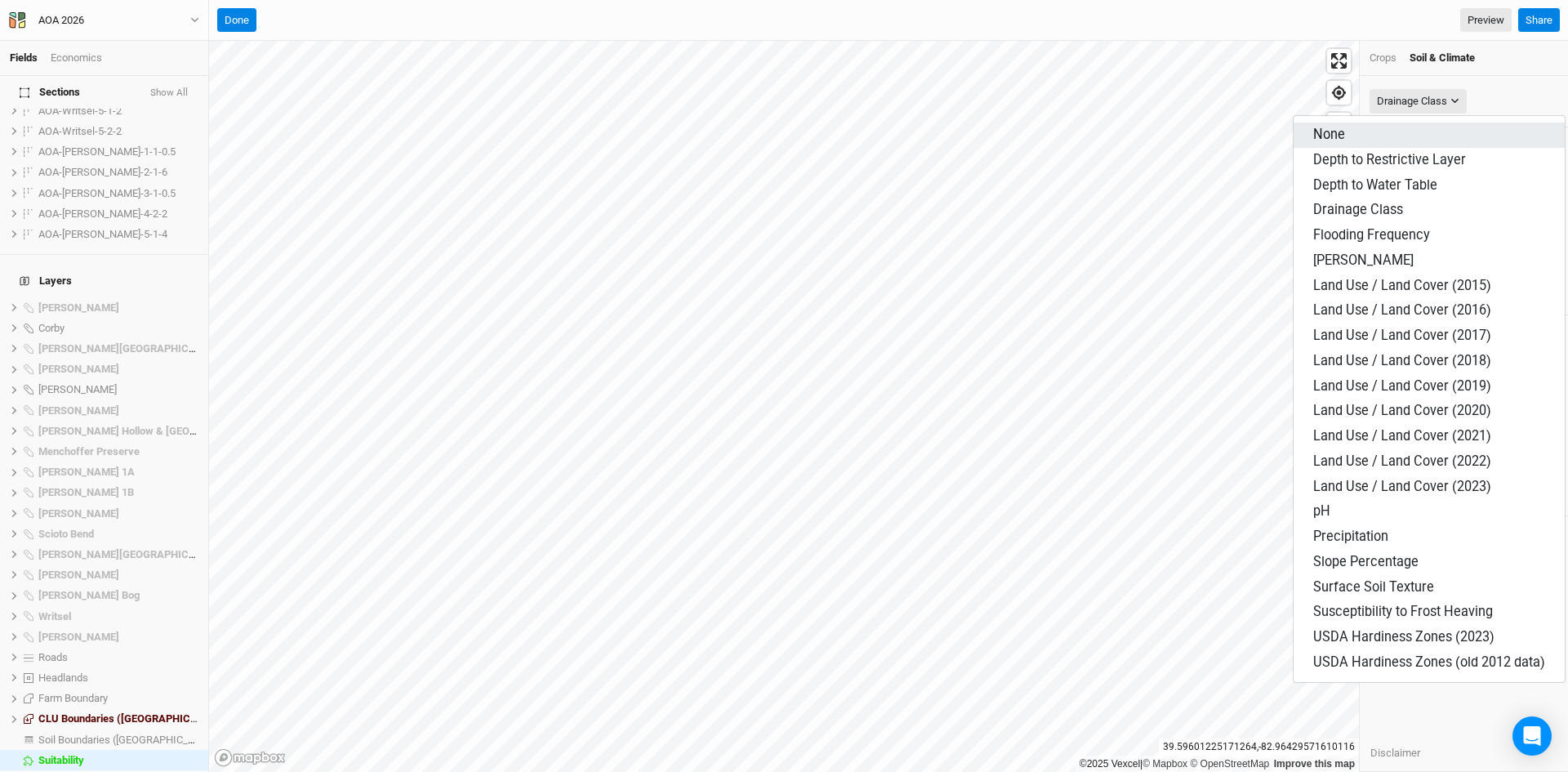
click at [1334, 127] on span "None" at bounding box center [1329, 134] width 32 height 15
